Goal: Share content: Share content

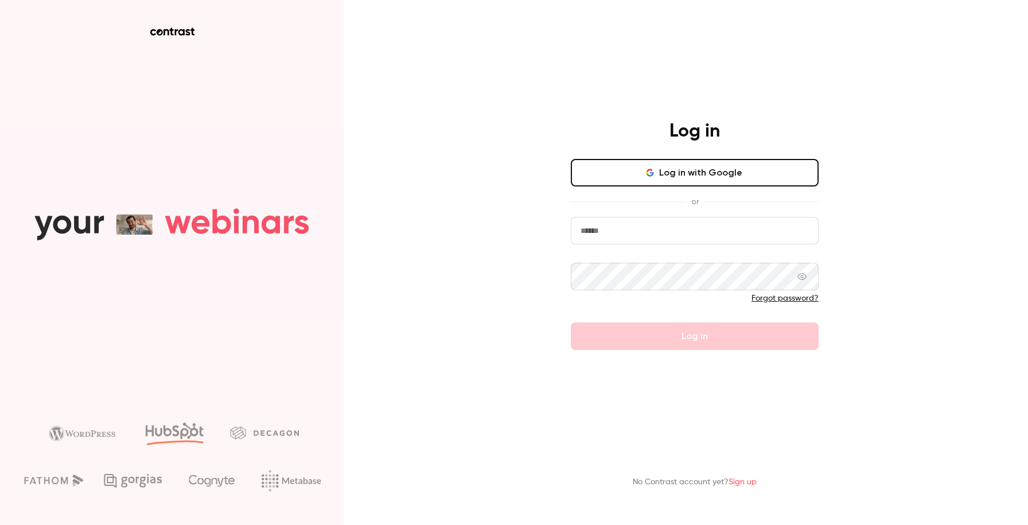
click at [638, 171] on button "Log in with Google" at bounding box center [695, 173] width 248 height 28
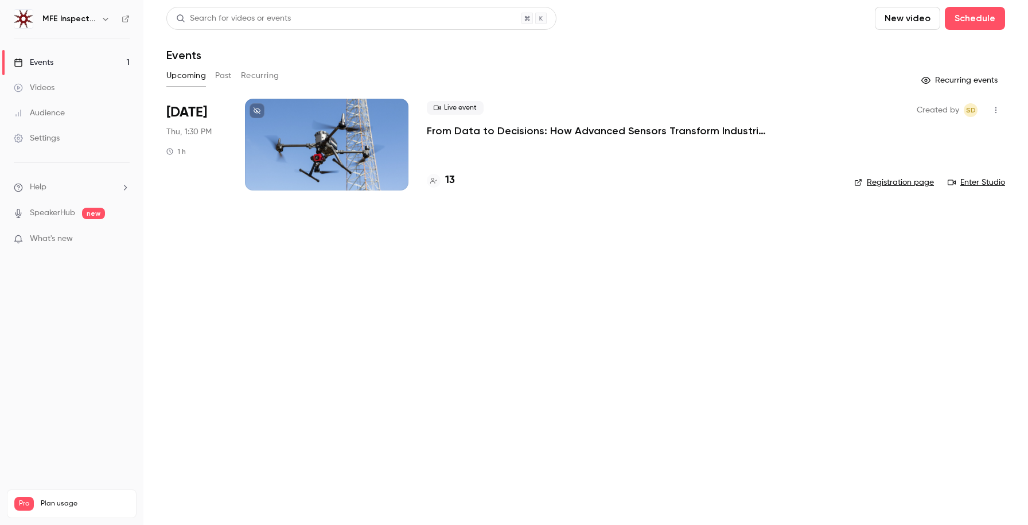
click at [629, 141] on div "Live event From Data to Decisions: How Advanced Sensors Transform Industrial In…" at bounding box center [631, 145] width 409 height 92
click at [689, 131] on p "From Data to Decisions: How Advanced Sensors Transform Industrial Inspections" at bounding box center [599, 131] width 344 height 14
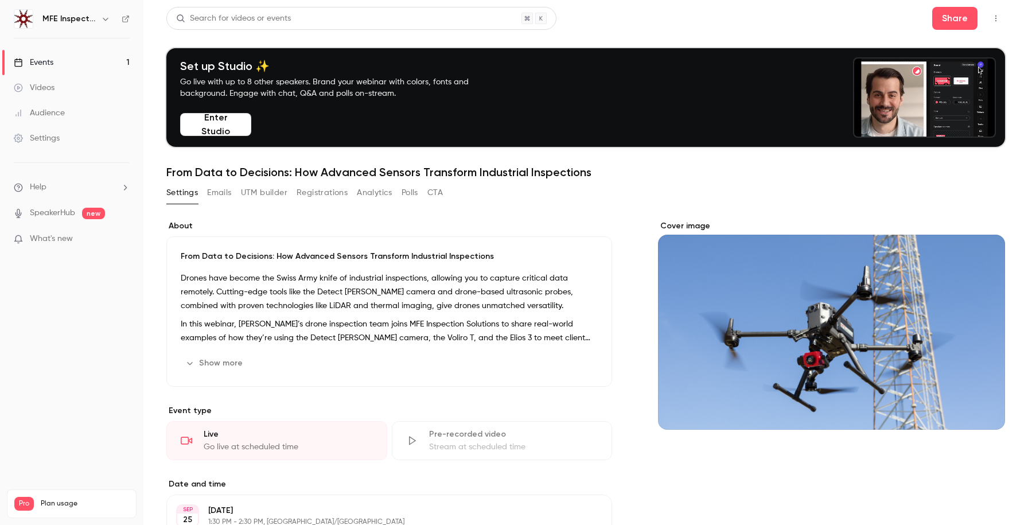
click at [314, 195] on button "Registrations" at bounding box center [322, 193] width 51 height 18
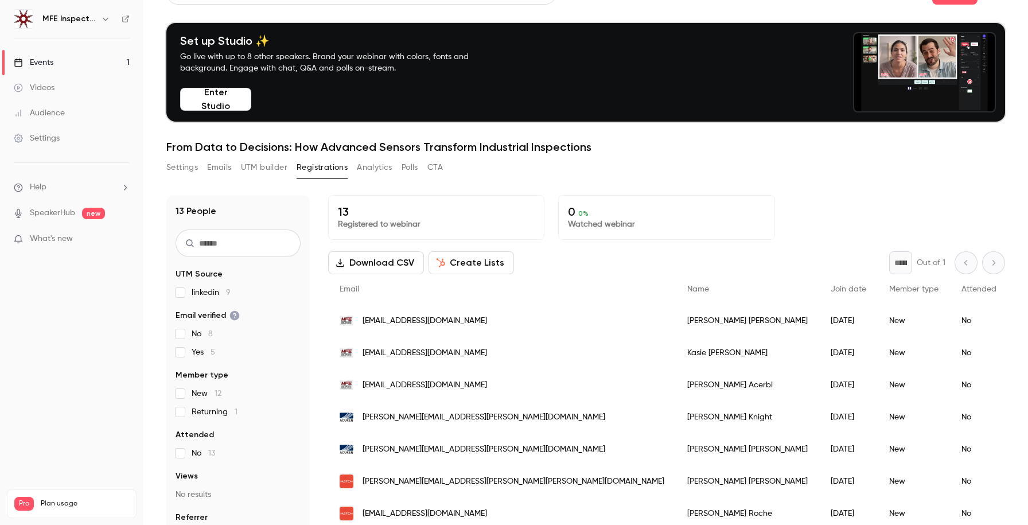
scroll to position [20, 0]
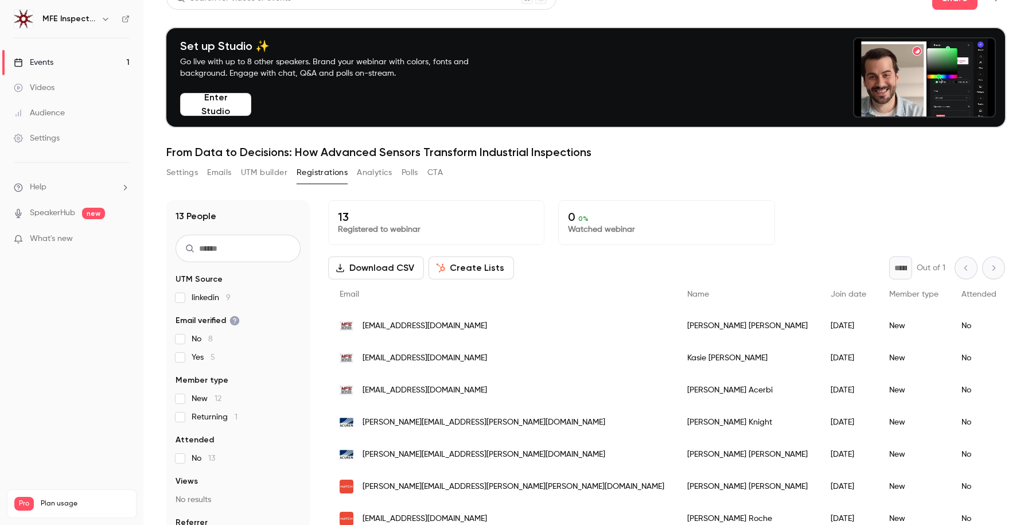
click at [341, 174] on button "Registrations" at bounding box center [322, 173] width 51 height 18
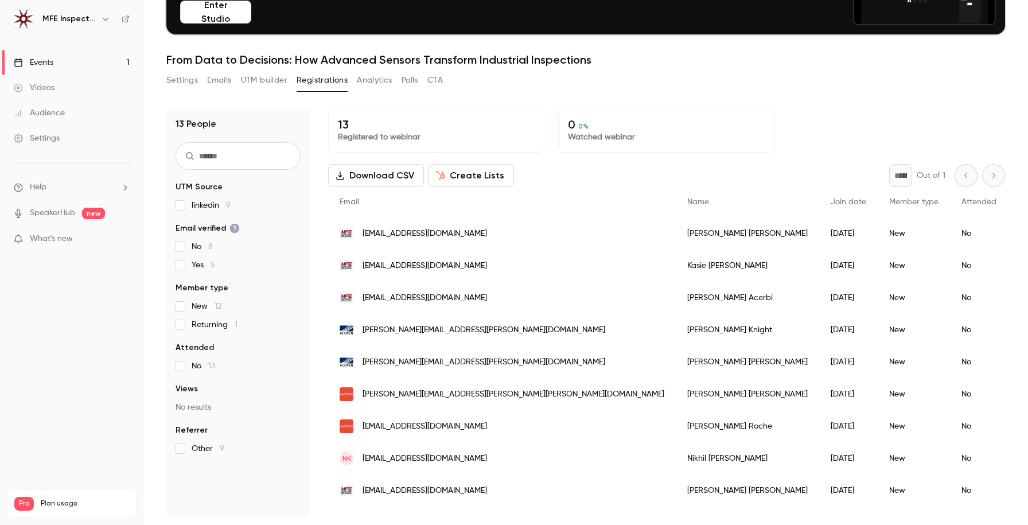
scroll to position [0, 0]
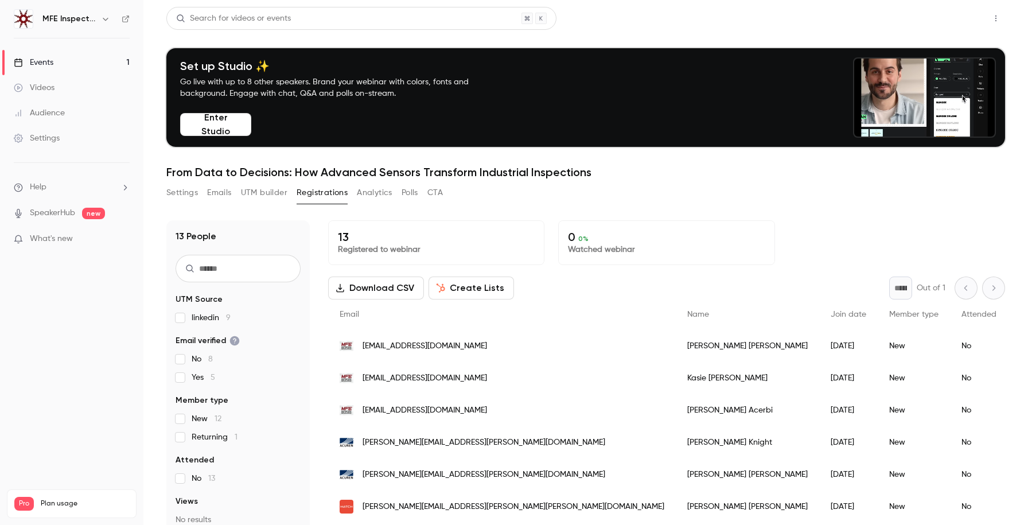
click at [966, 20] on button "Share" at bounding box center [954, 18] width 45 height 23
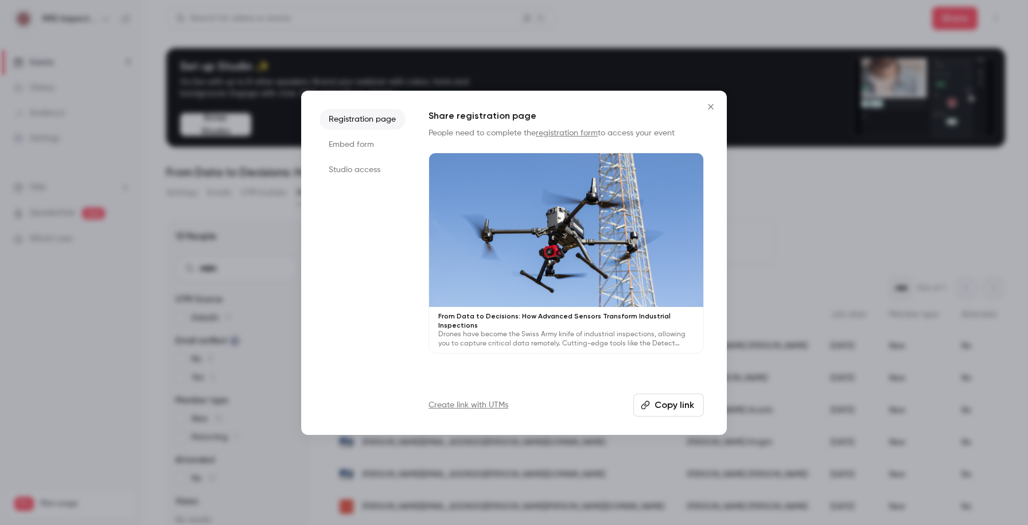
click at [663, 406] on button "Copy link" at bounding box center [668, 405] width 71 height 23
click at [590, 330] on p "Drones have become the Swiss Army knife of industrial inspections, allowing you…" at bounding box center [566, 339] width 256 height 18
